Goal: Information Seeking & Learning: Learn about a topic

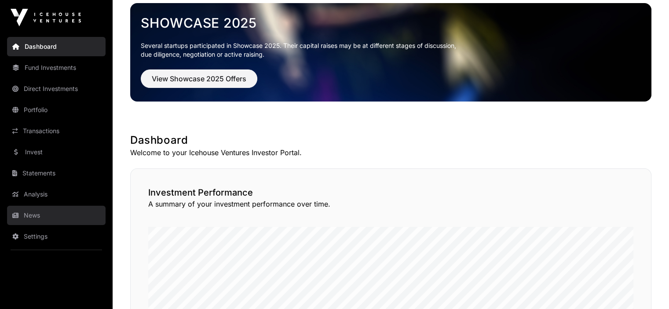
scroll to position [88, 0]
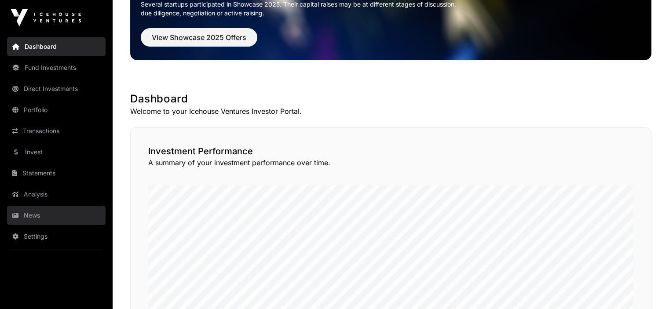
click at [25, 214] on link "News" at bounding box center [56, 215] width 99 height 19
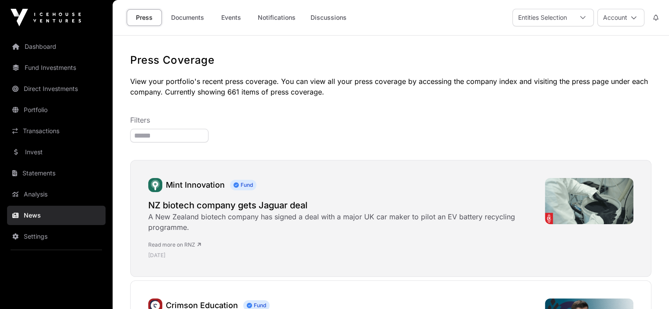
click at [208, 206] on h2 "NZ biotech company gets Jaguar deal" at bounding box center [342, 205] width 388 height 12
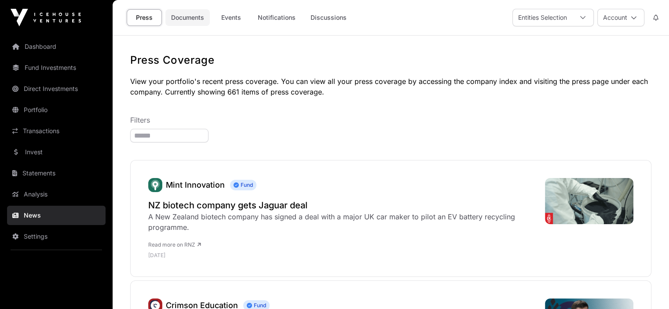
click at [188, 17] on link "Documents" at bounding box center [187, 17] width 44 height 17
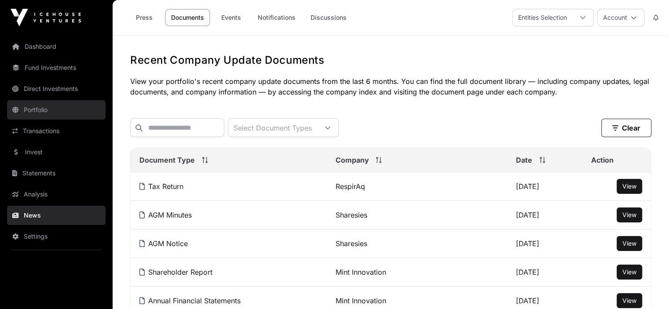
click at [27, 111] on link "Portfolio" at bounding box center [56, 109] width 99 height 19
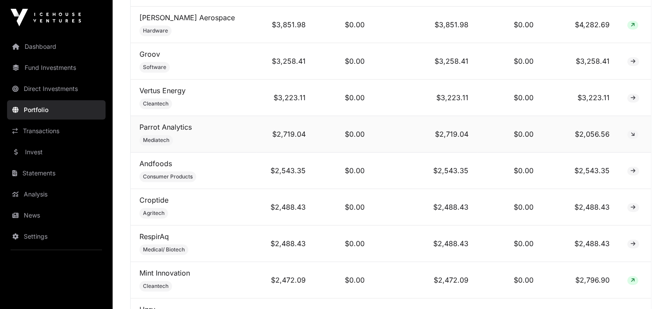
scroll to position [572, 0]
click at [158, 128] on link "Parrot Analytics" at bounding box center [165, 126] width 52 height 9
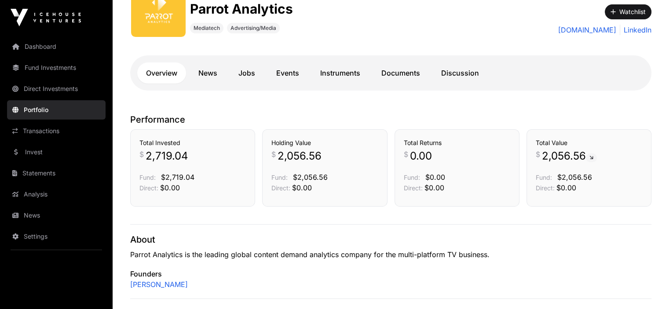
scroll to position [132, 0]
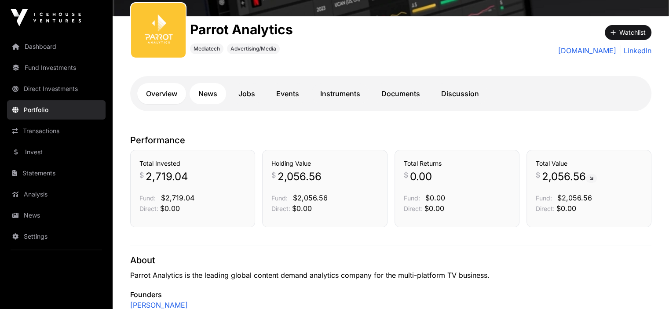
click at [208, 95] on link "News" at bounding box center [208, 93] width 37 height 21
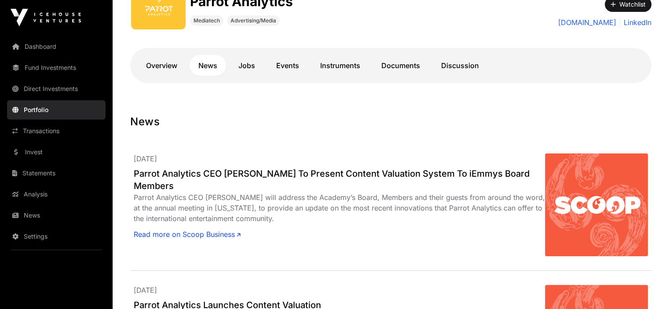
scroll to position [132, 0]
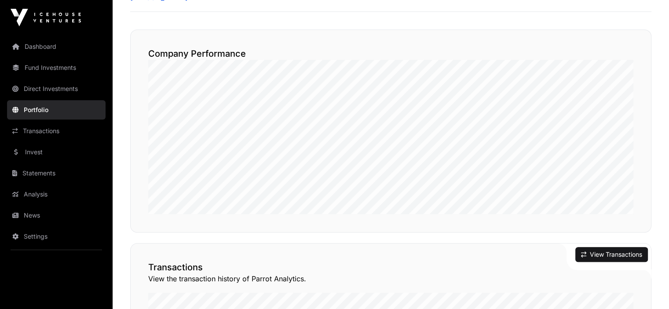
scroll to position [440, 0]
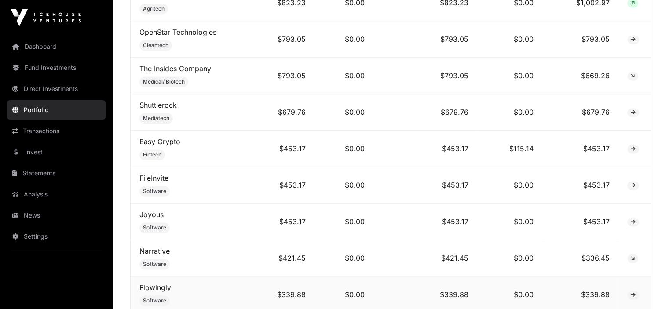
scroll to position [1320, 0]
